Goal: Transaction & Acquisition: Purchase product/service

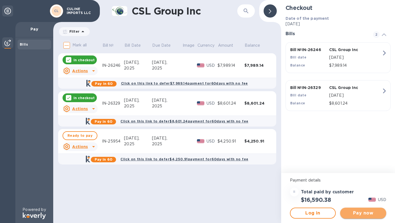
click at [368, 212] on span "Pay now" at bounding box center [363, 213] width 37 height 7
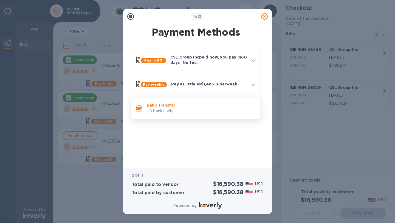
click at [198, 109] on p "US banks only." at bounding box center [201, 111] width 109 height 6
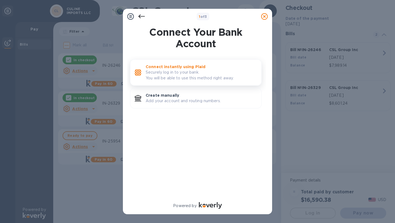
click at [186, 69] on p "Connect instantly using Plaid" at bounding box center [201, 66] width 111 height 5
click at [183, 75] on p "Securely log in to your bank. You will be able to use this method right away." at bounding box center [201, 75] width 111 height 12
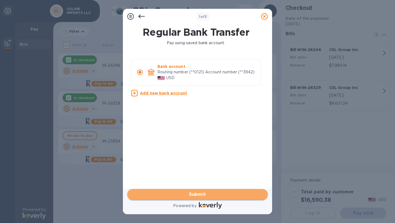
click at [203, 193] on span "Submit" at bounding box center [198, 194] width 132 height 7
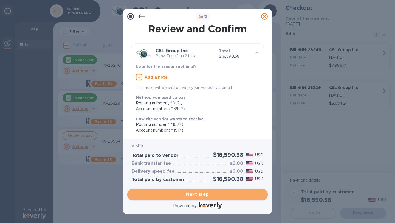
click at [213, 192] on span "Next step" at bounding box center [198, 194] width 132 height 7
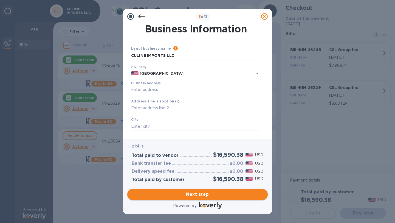
click at [214, 191] on span "Next step" at bounding box center [198, 194] width 132 height 7
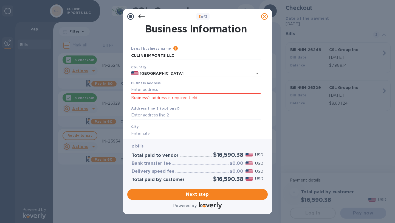
click at [157, 95] on p "Business's address is required field" at bounding box center [196, 98] width 130 height 6
click at [157, 93] on input "Business address" at bounding box center [196, 90] width 130 height 8
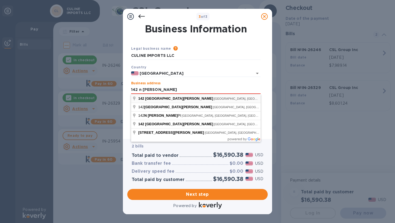
type input "[STREET_ADDRESS][PERSON_NAME]"
type input "[PERSON_NAME][GEOGRAPHIC_DATA]"
type input "CA"
type input "90211"
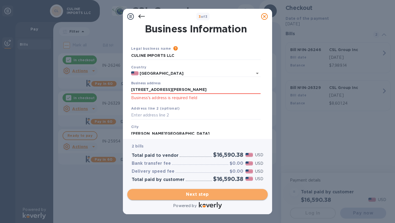
click at [202, 194] on span "Next step" at bounding box center [198, 194] width 132 height 7
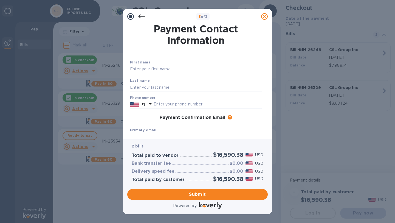
click at [163, 68] on input "text" at bounding box center [196, 69] width 132 height 8
type input "AVISHAI"
type input "ZARIFPOUR"
type input "3106582025"
type input "[EMAIL_ADDRESS][DOMAIN_NAME]"
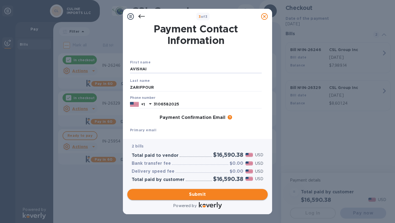
click at [206, 198] on button "Submit" at bounding box center [197, 194] width 141 height 11
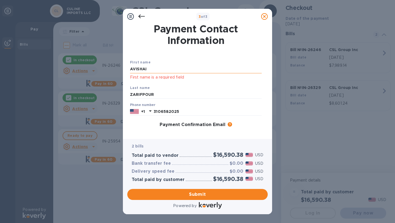
click at [164, 70] on input "AVISHAI" at bounding box center [196, 69] width 132 height 8
click at [148, 80] on p "First name is a required field" at bounding box center [196, 77] width 132 height 6
click at [146, 69] on input "AVISHAI" at bounding box center [196, 69] width 132 height 8
click at [153, 69] on input "AVISHAI" at bounding box center [196, 69] width 132 height 8
click at [146, 76] on p "First name is a required field" at bounding box center [196, 77] width 132 height 6
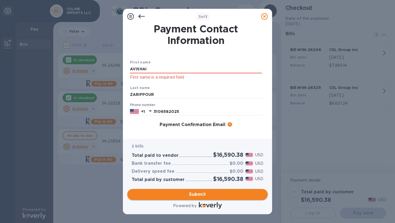
click at [180, 190] on button "Submit" at bounding box center [197, 194] width 141 height 11
click at [149, 66] on input "AVISHAI" at bounding box center [196, 69] width 132 height 8
click at [149, 71] on input "AVISHAI" at bounding box center [196, 69] width 132 height 8
type input "Avishai"
click at [147, 49] on div "First name Avishai First name is a required field Last name [PERSON_NAME] Phone…" at bounding box center [196, 121] width 134 height 144
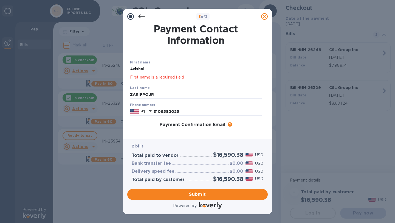
click at [156, 87] on div "Last name [PERSON_NAME]" at bounding box center [196, 92] width 136 height 18
click at [155, 93] on input "ZARIFPOUR" at bounding box center [196, 95] width 132 height 8
click at [245, 133] on div "Primary email Email is required" at bounding box center [196, 145] width 136 height 26
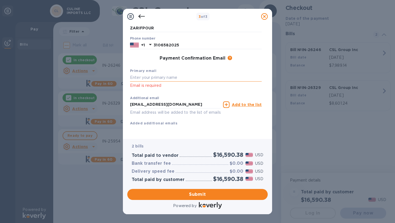
click at [165, 74] on input "text" at bounding box center [196, 78] width 132 height 8
type input "A"
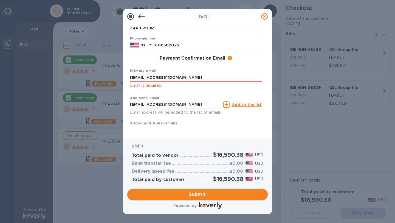
type input "[EMAIL_ADDRESS][DOMAIN_NAME]"
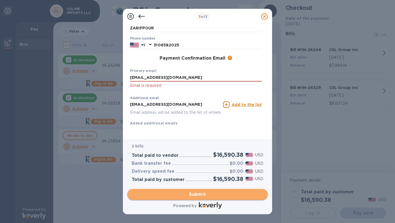
click at [195, 191] on span "Submit" at bounding box center [198, 194] width 132 height 7
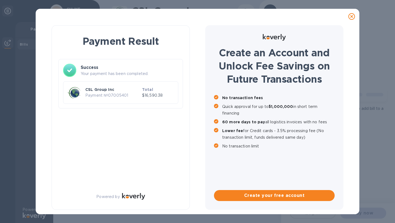
scroll to position [0, 0]
checkbox input "true"
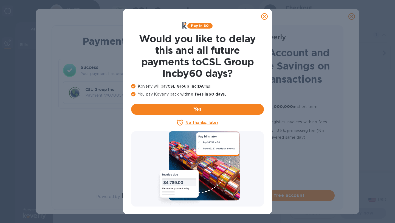
click at [264, 18] on icon at bounding box center [264, 16] width 7 height 7
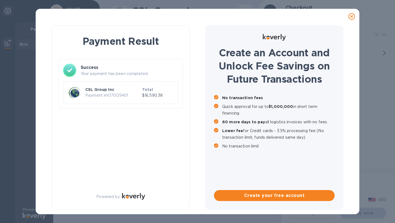
click at [356, 18] on div at bounding box center [352, 16] width 11 height 11
